Goal: Information Seeking & Learning: Learn about a topic

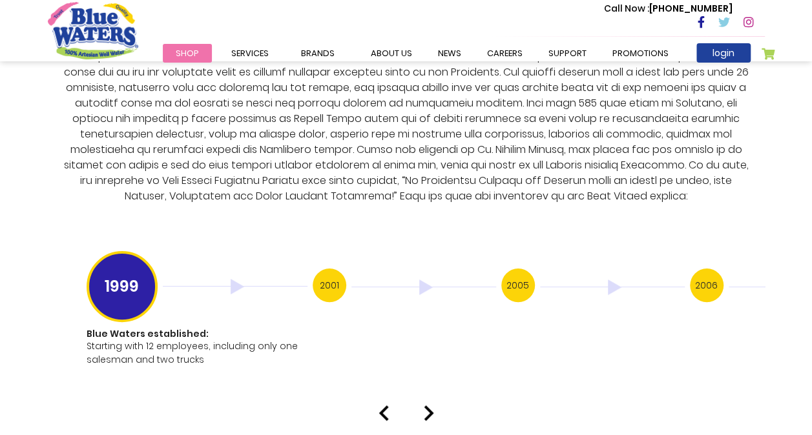
scroll to position [2455, 0]
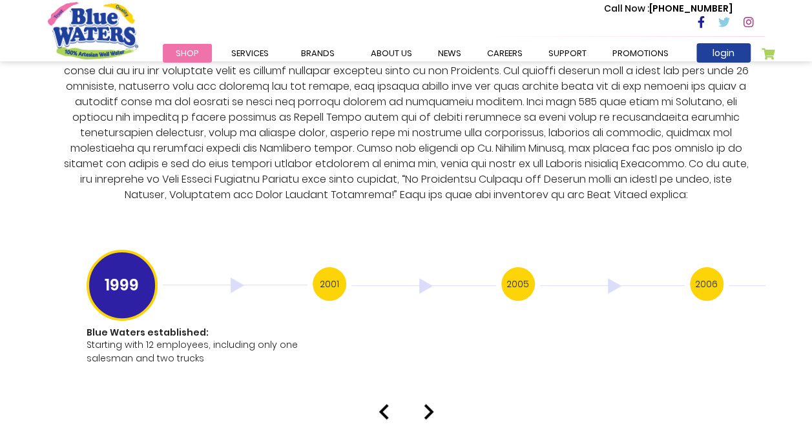
click at [329, 267] on h3 "2001" at bounding box center [330, 284] width 34 height 34
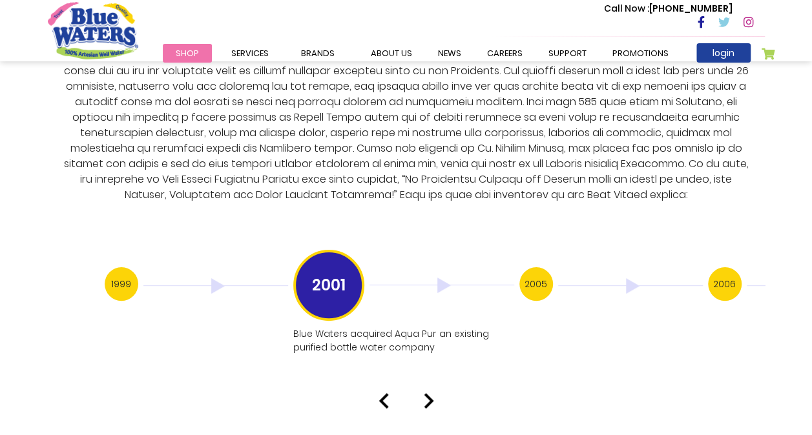
click at [539, 269] on h3 "2005" at bounding box center [536, 284] width 34 height 34
click at [528, 273] on h3 "2006" at bounding box center [536, 284] width 34 height 34
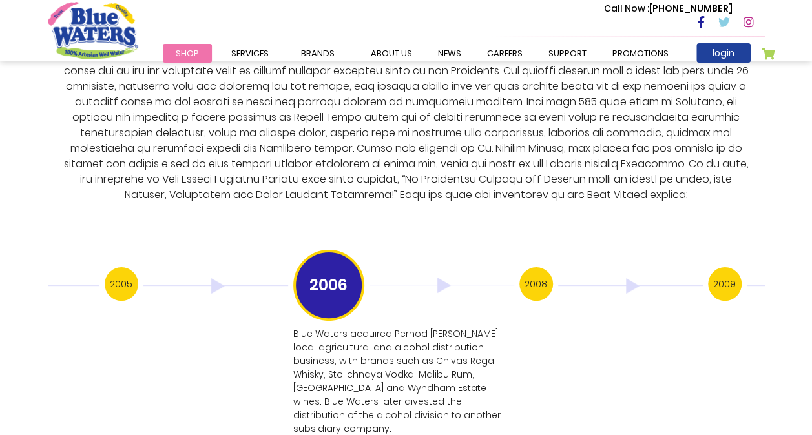
click at [531, 270] on h3 "2008" at bounding box center [536, 284] width 34 height 34
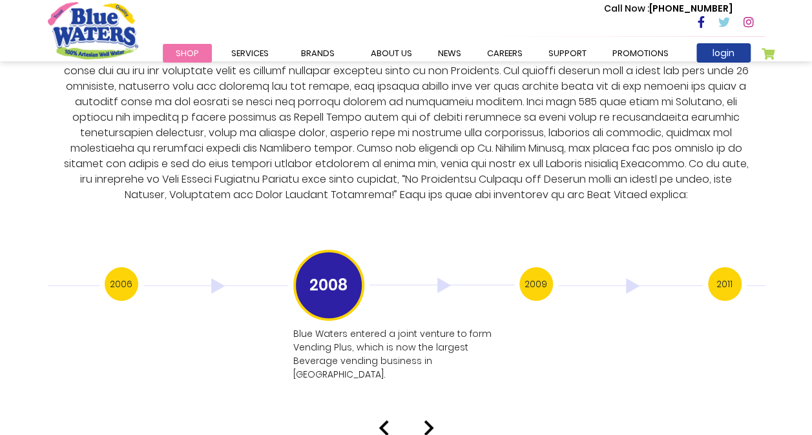
click at [526, 271] on h3 "2009" at bounding box center [536, 284] width 34 height 34
click at [537, 275] on h3 "2011" at bounding box center [536, 284] width 34 height 34
click at [538, 270] on h3 "2012" at bounding box center [536, 284] width 34 height 34
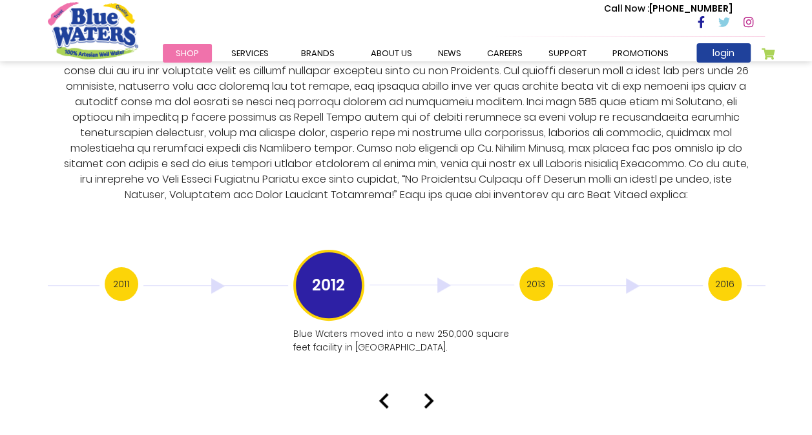
click at [137, 276] on div "2011" at bounding box center [199, 285] width 189 height 37
click at [141, 267] on div "2009" at bounding box center [199, 285] width 189 height 37
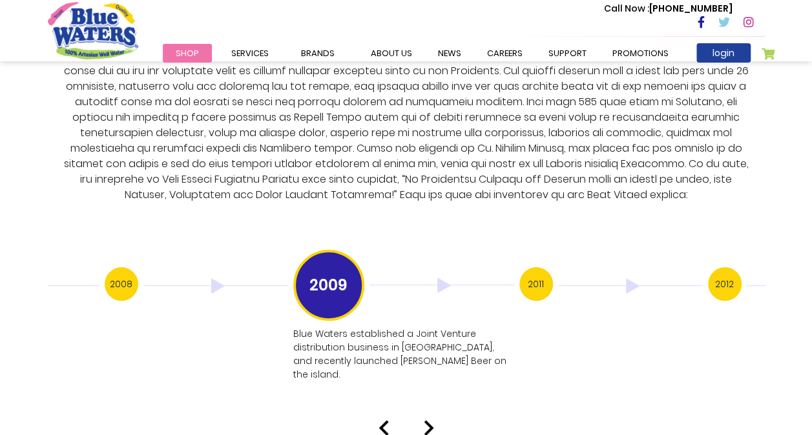
click at [541, 270] on h3 "2011" at bounding box center [536, 284] width 34 height 34
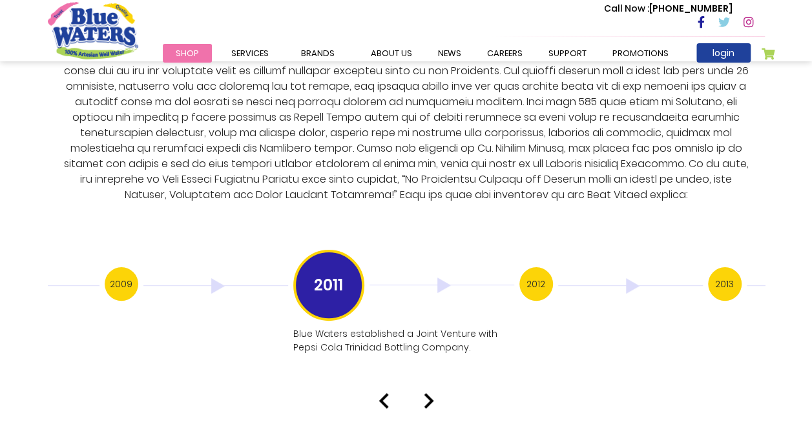
click at [532, 267] on h3 "2012" at bounding box center [536, 284] width 34 height 34
click at [533, 267] on h3 "2013" at bounding box center [536, 284] width 34 height 34
click at [539, 267] on h3 "2016" at bounding box center [536, 284] width 34 height 34
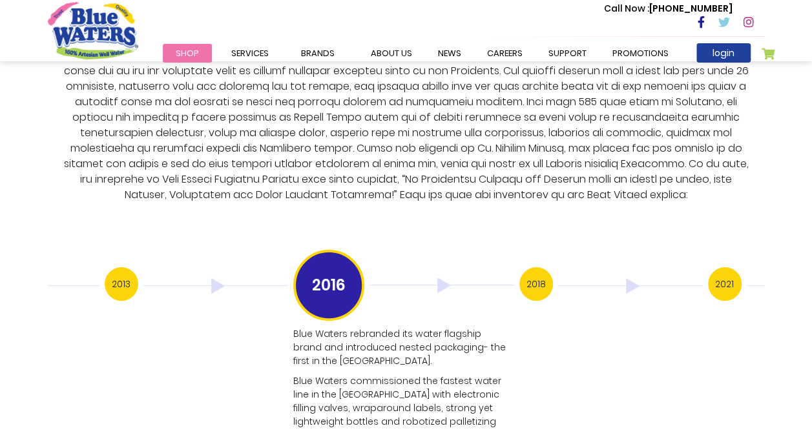
click at [534, 268] on h3 "2018" at bounding box center [536, 284] width 34 height 34
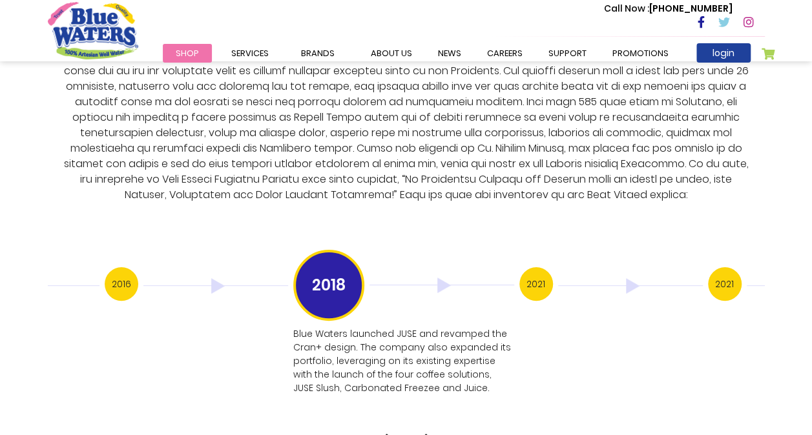
click at [530, 270] on h3 "2021" at bounding box center [536, 284] width 34 height 34
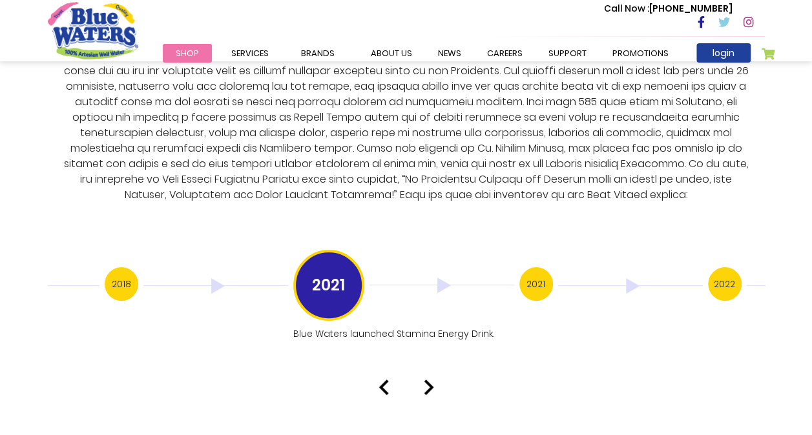
click at [531, 269] on h3 "2021" at bounding box center [536, 284] width 34 height 34
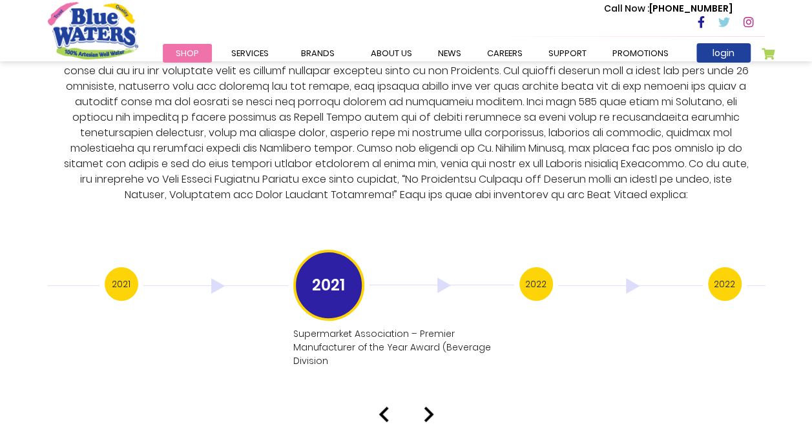
click at [541, 271] on h3 "2022" at bounding box center [536, 284] width 34 height 34
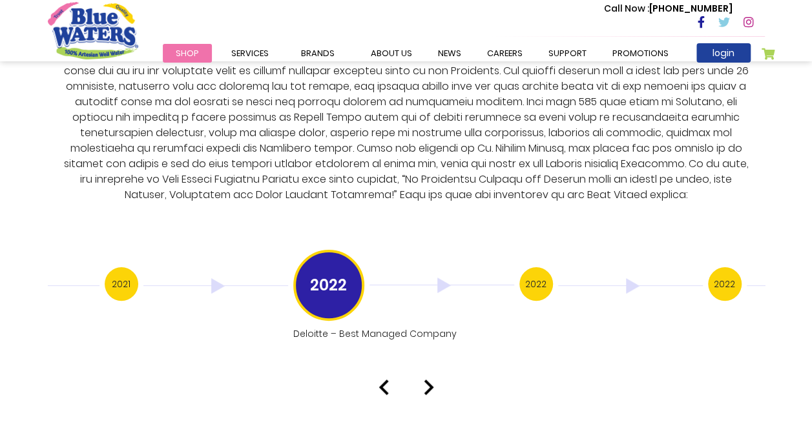
click at [534, 267] on h3 "2022" at bounding box center [536, 284] width 34 height 34
click at [532, 267] on h3 "2022" at bounding box center [536, 284] width 34 height 34
click at [526, 271] on h3 "2023" at bounding box center [536, 284] width 34 height 34
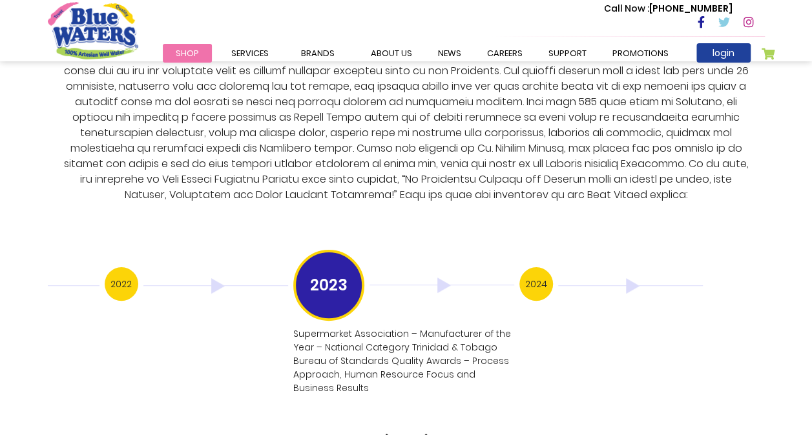
click at [537, 269] on h3 "2024" at bounding box center [536, 284] width 34 height 34
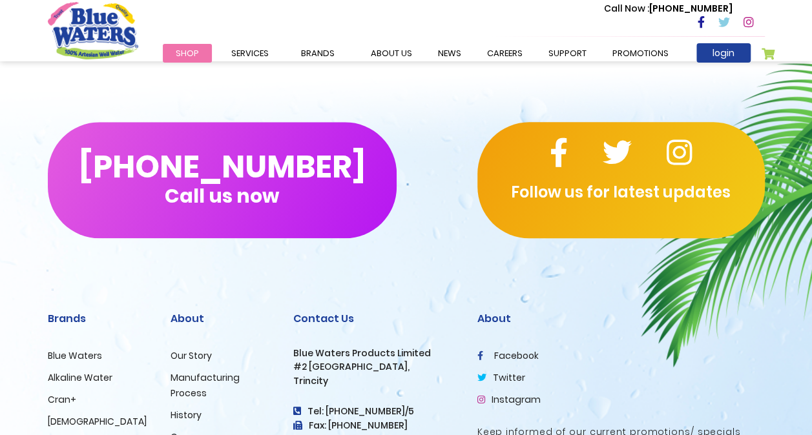
scroll to position [3213, 0]
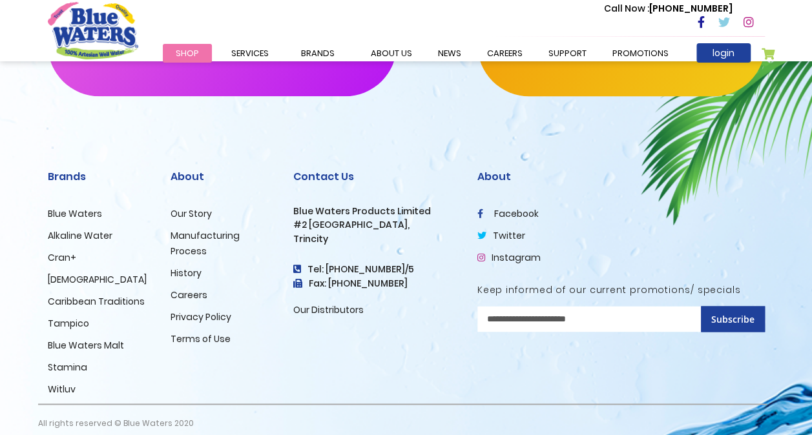
click at [199, 229] on link "Manufacturing Process" at bounding box center [205, 243] width 69 height 28
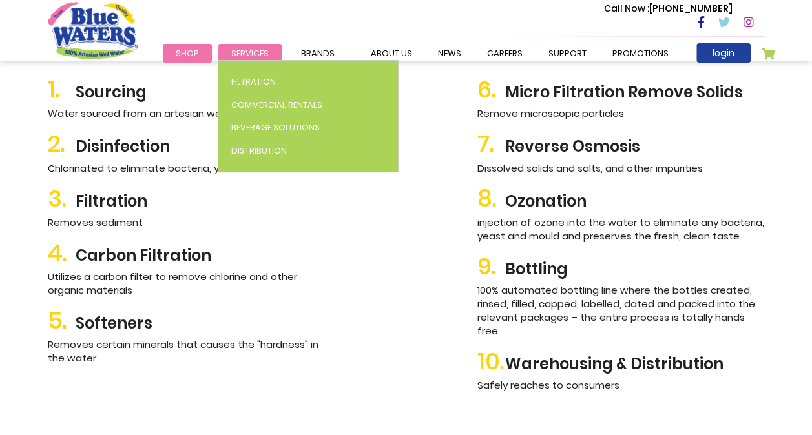
click at [249, 56] on span "Services" at bounding box center [249, 53] width 37 height 12
click at [245, 52] on span "Services" at bounding box center [249, 53] width 37 height 12
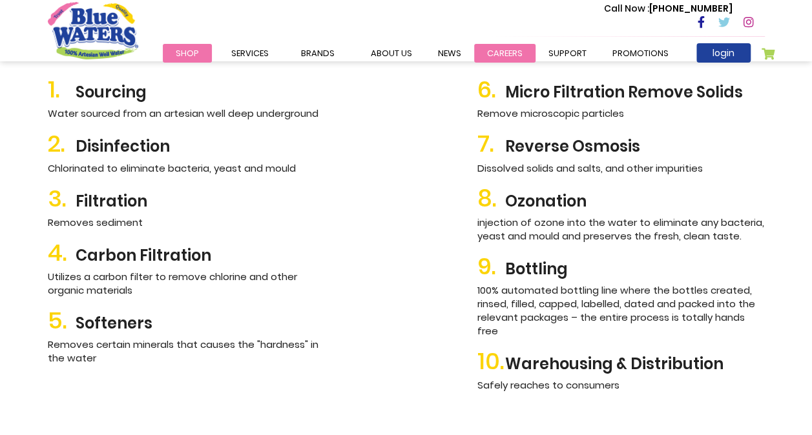
click at [492, 47] on link "careers" at bounding box center [504, 53] width 61 height 19
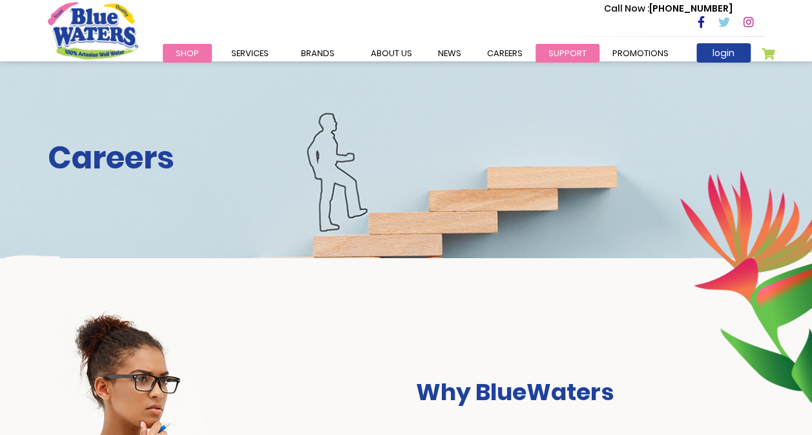
click at [559, 55] on link "support" at bounding box center [568, 53] width 64 height 19
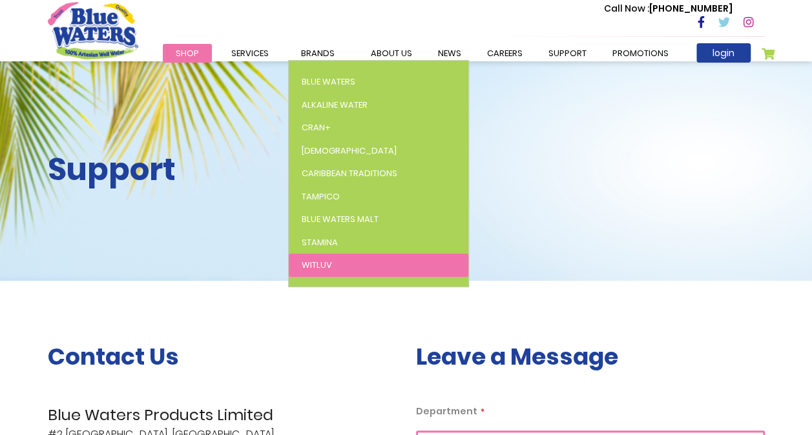
click at [319, 265] on span "WitLuv" at bounding box center [317, 265] width 30 height 12
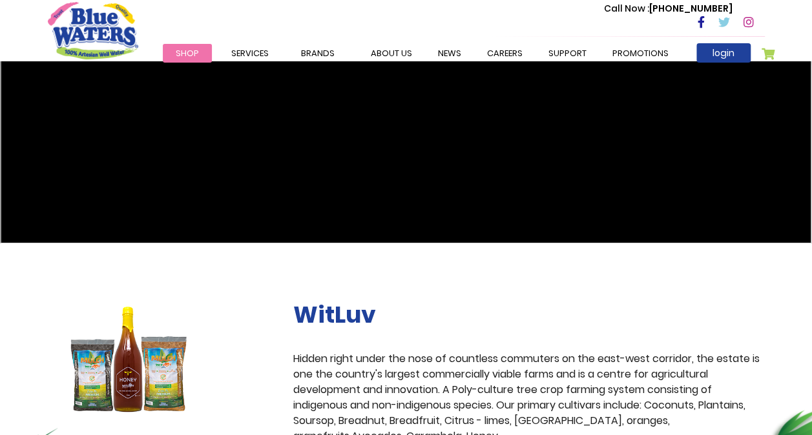
scroll to position [140, 0]
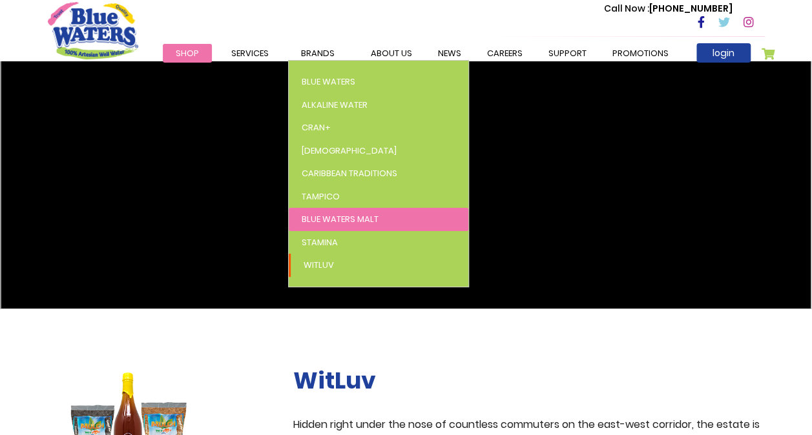
click at [318, 216] on span "Blue Waters Malt" at bounding box center [340, 219] width 77 height 12
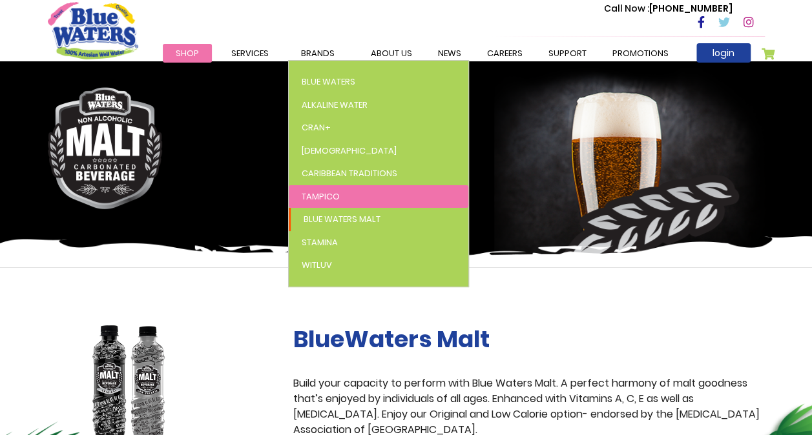
click at [355, 189] on link "Tampico" at bounding box center [379, 196] width 180 height 23
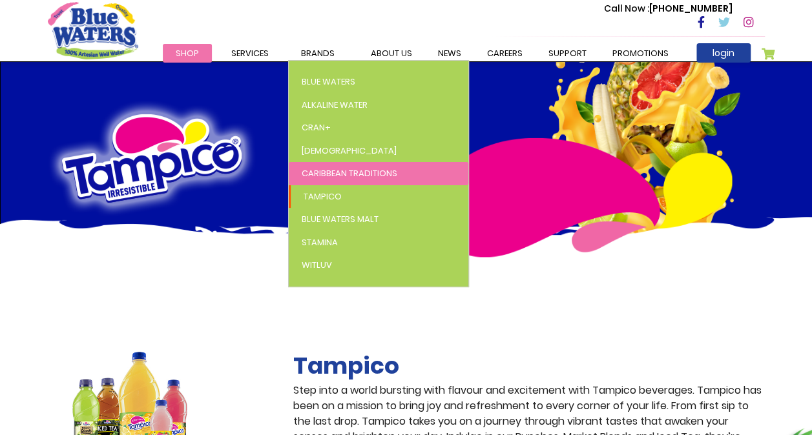
click at [336, 180] on link "Caribbean Traditions" at bounding box center [379, 173] width 180 height 23
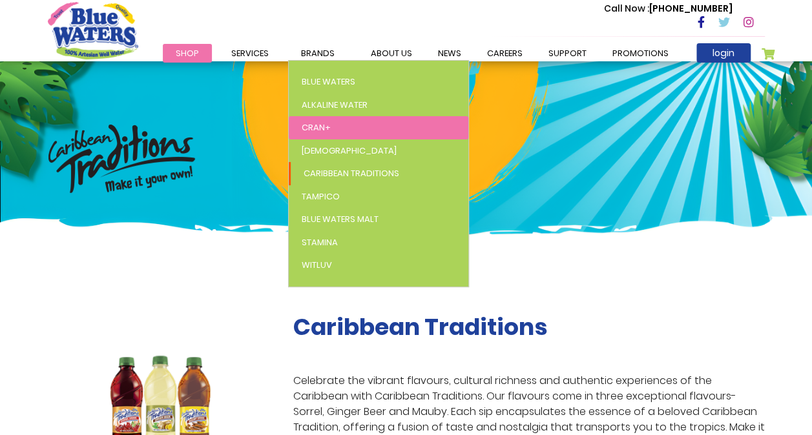
click at [324, 127] on span "Cran+" at bounding box center [316, 127] width 29 height 12
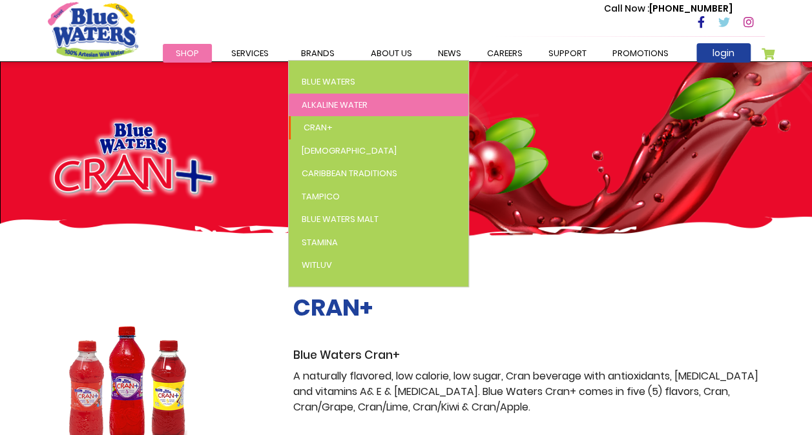
click at [328, 98] on link "Alkaline Water" at bounding box center [379, 105] width 180 height 23
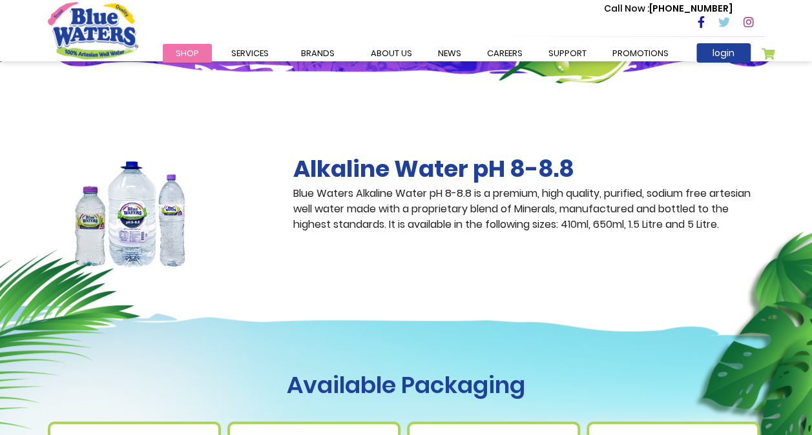
scroll to position [32, 0]
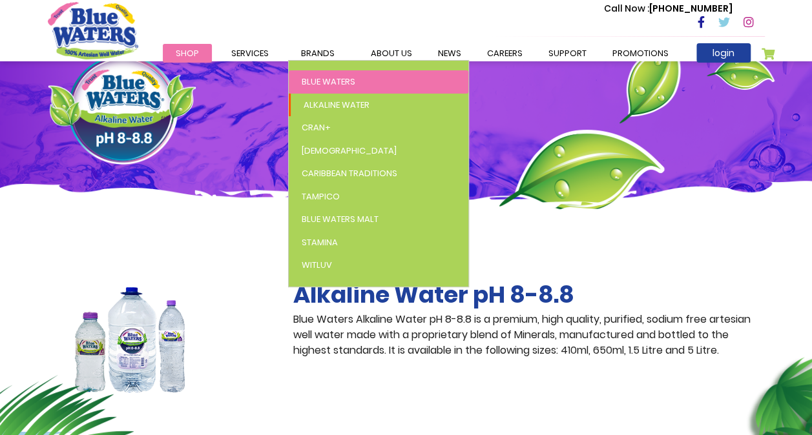
click at [335, 74] on link "Blue Waters" at bounding box center [379, 81] width 180 height 23
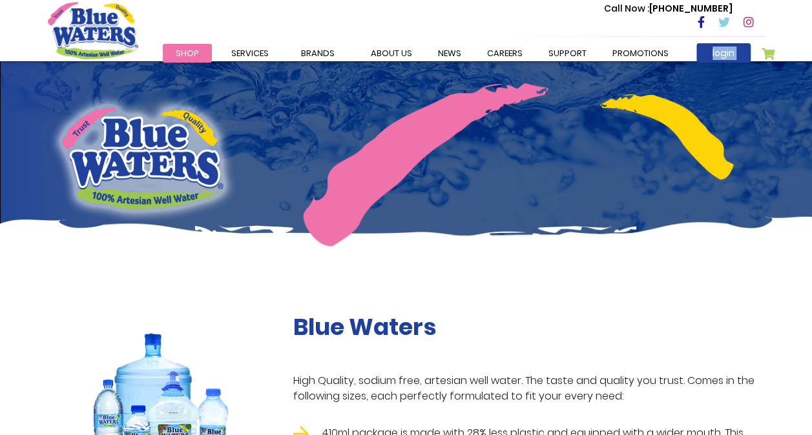
drag, startPoint x: 809, startPoint y: 56, endPoint x: 802, endPoint y: 89, distance: 34.3
click at [542, 61] on link "support" at bounding box center [568, 53] width 64 height 19
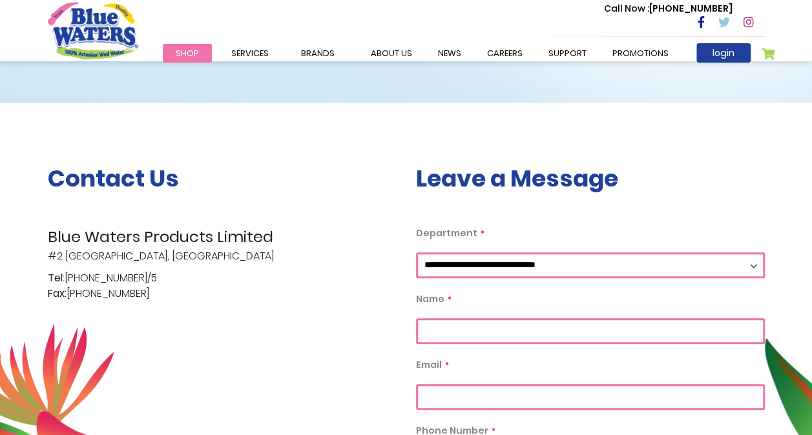
scroll to position [198, 0]
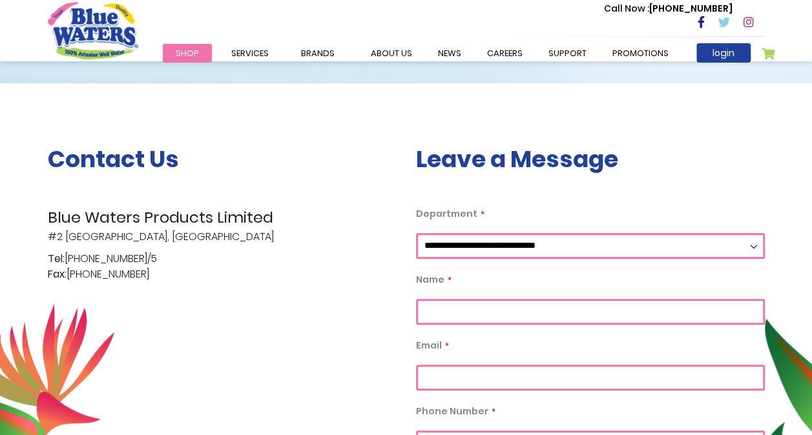
click at [543, 254] on select "**********" at bounding box center [590, 246] width 349 height 26
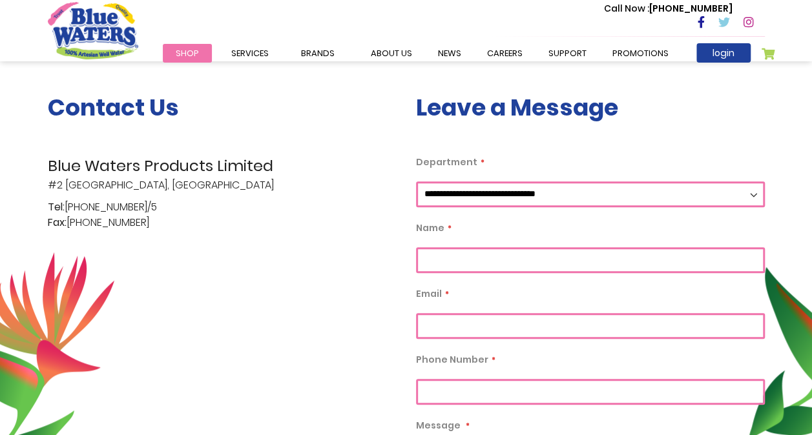
scroll to position [0, 0]
